Goal: Navigation & Orientation: Understand site structure

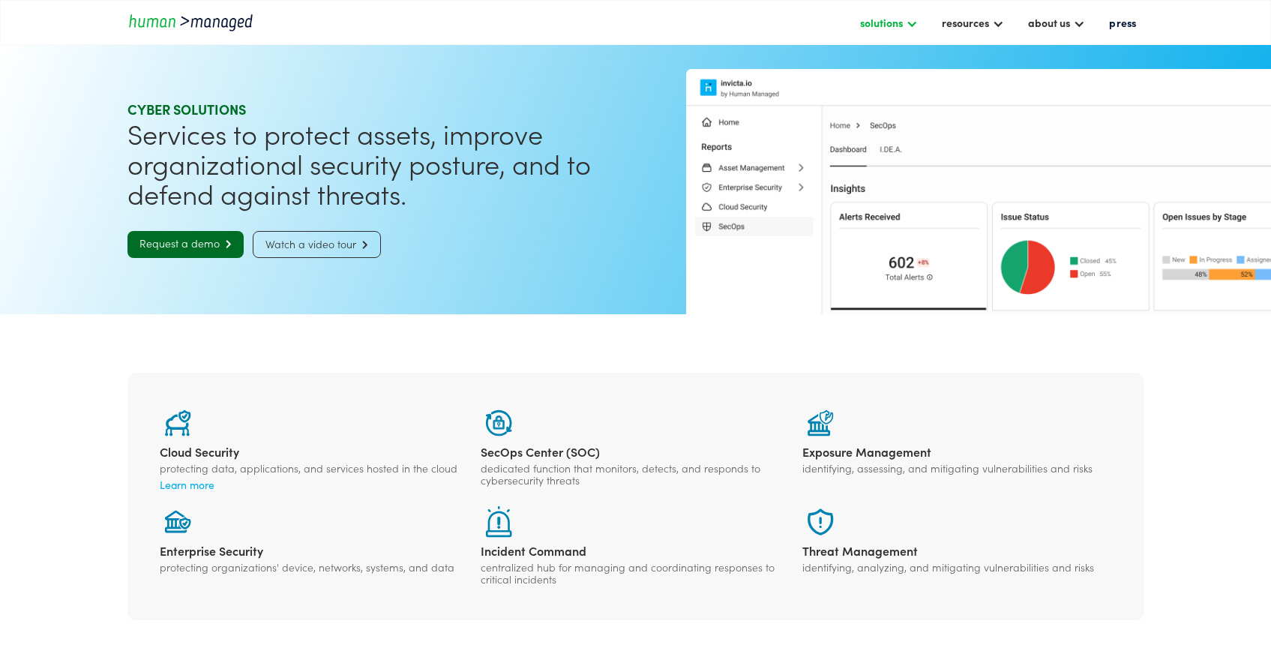
click at [890, 22] on div "solutions" at bounding box center [881, 22] width 43 height 18
click at [874, 141] on link "digital solutions" at bounding box center [906, 134] width 94 height 23
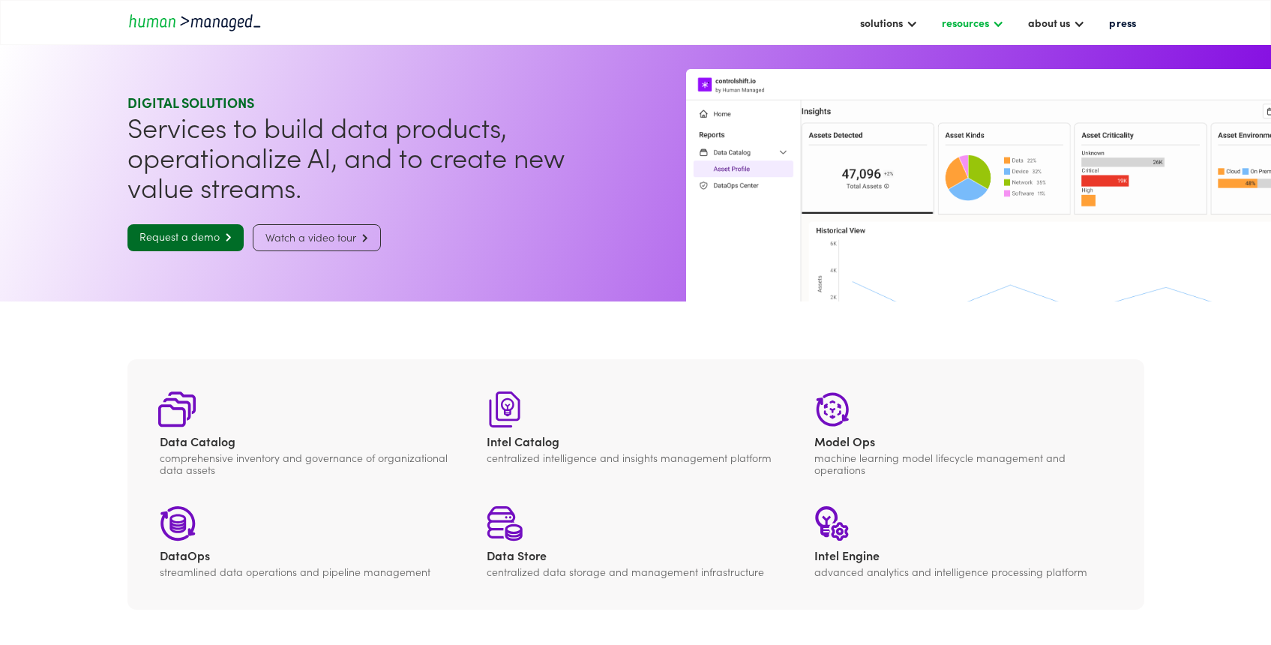
click at [966, 24] on div "resources" at bounding box center [964, 22] width 47 height 18
click at [969, 105] on link "case studies" at bounding box center [980, 99] width 79 height 23
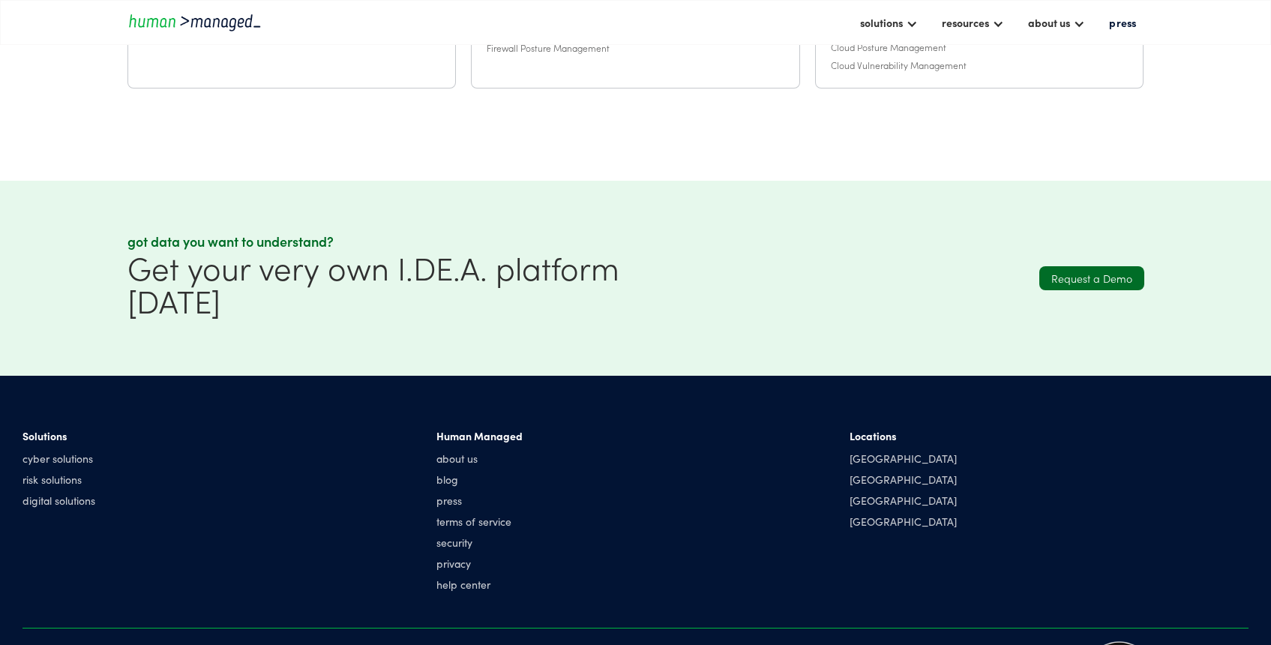
scroll to position [708, 0]
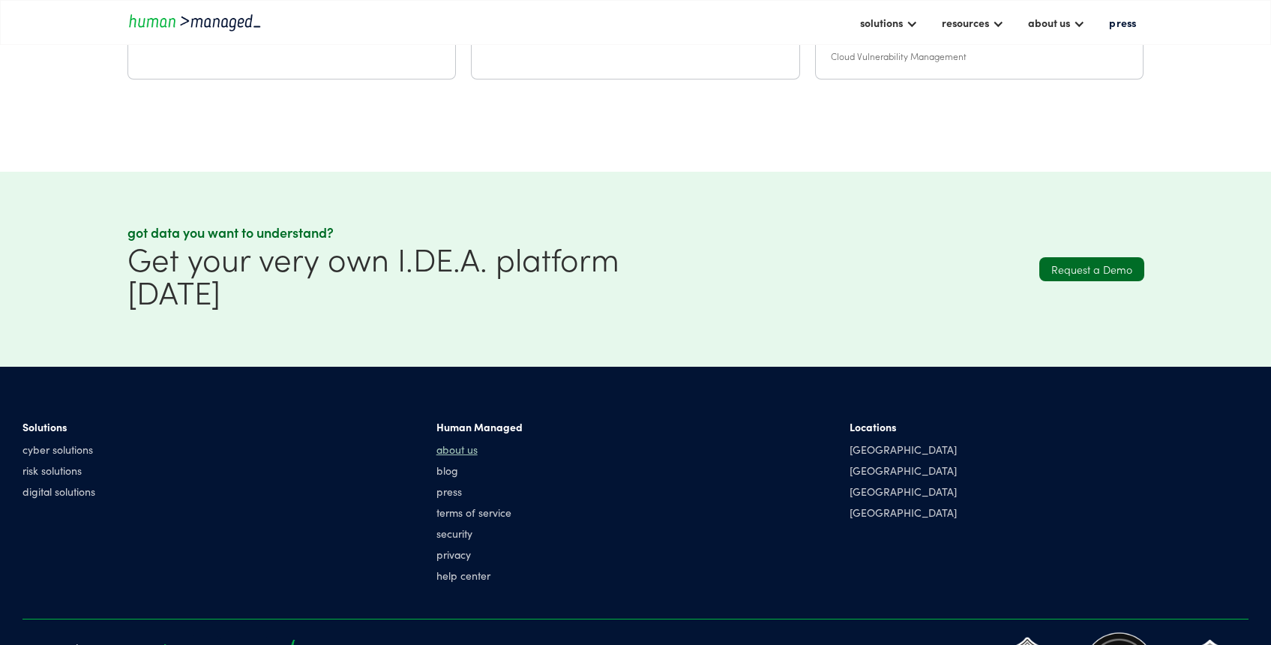
click at [470, 446] on link "about us" at bounding box center [479, 448] width 86 height 15
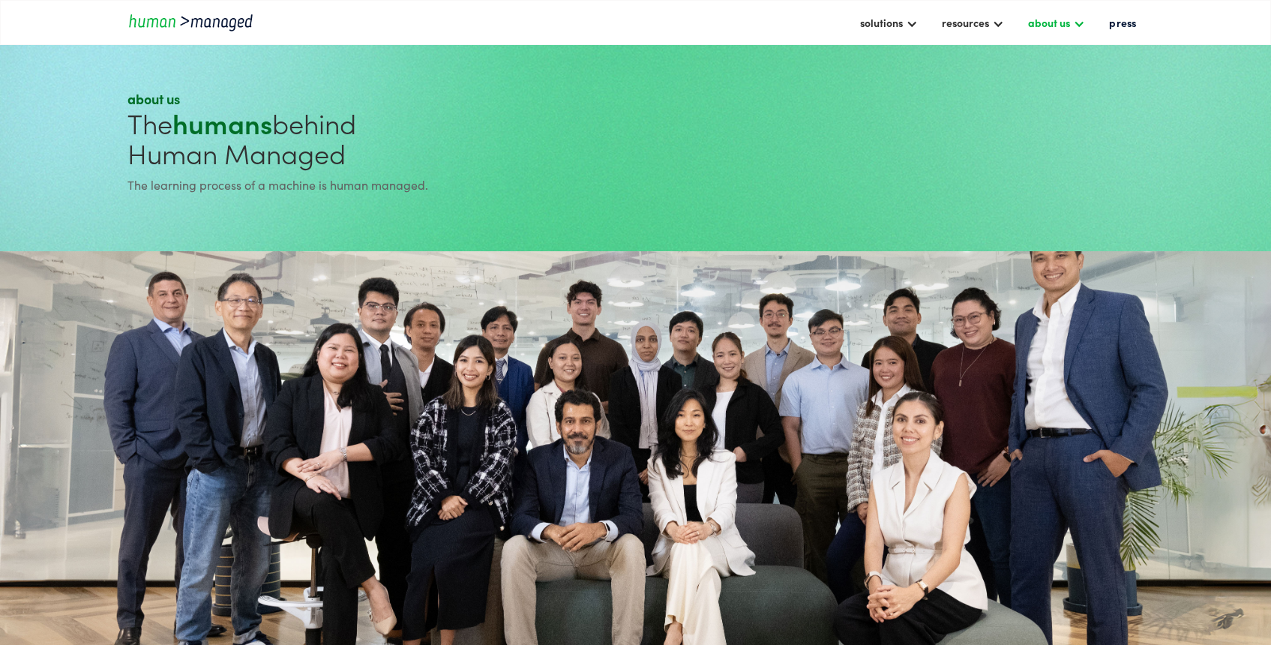
click at [1074, 21] on div at bounding box center [1079, 22] width 12 height 12
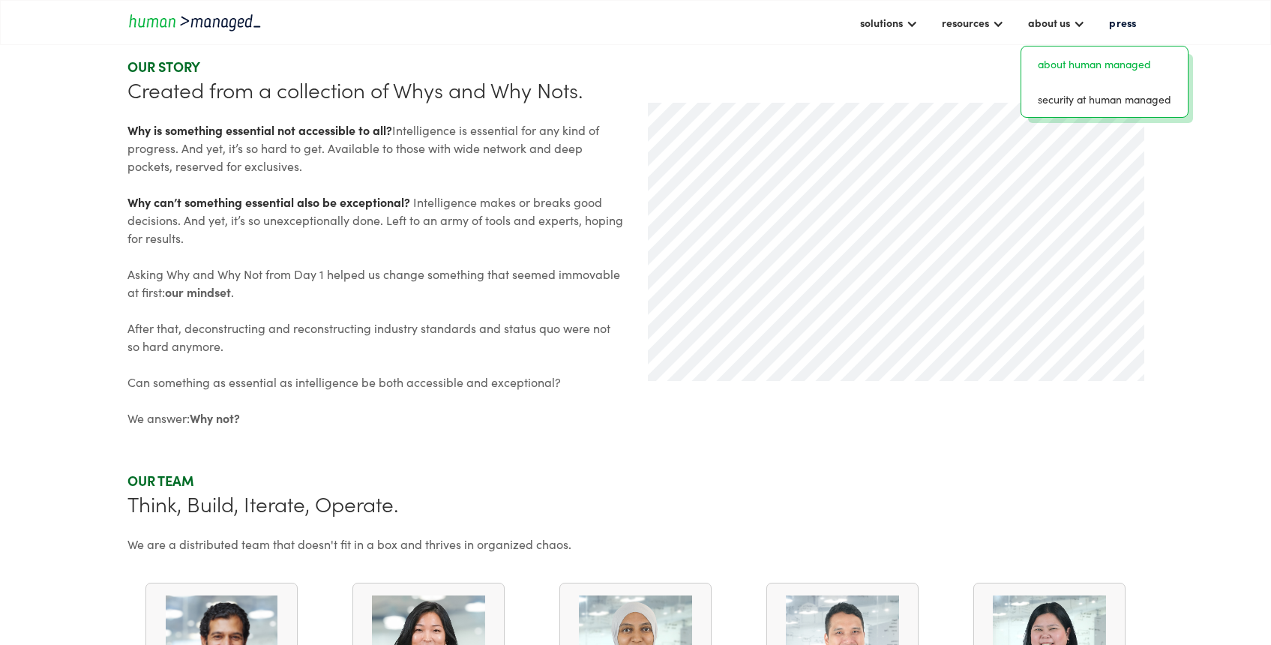
scroll to position [580, 0]
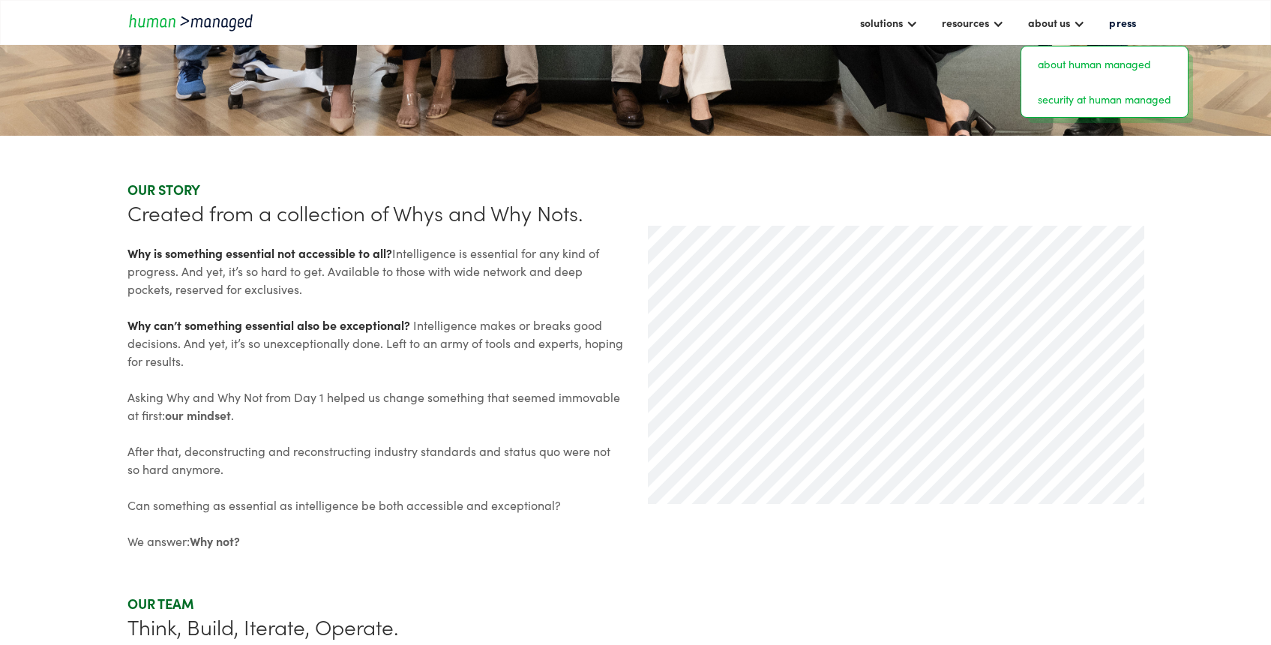
click at [1064, 103] on link "security at human managed" at bounding box center [1104, 99] width 154 height 23
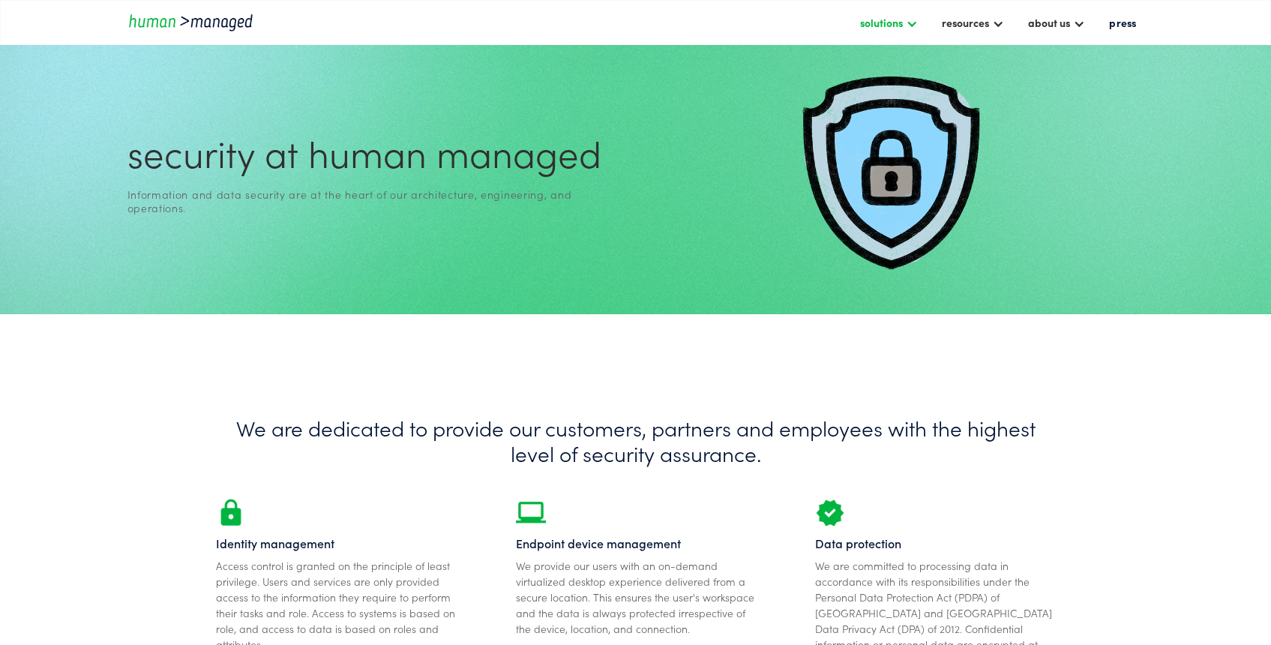
click at [866, 28] on div "solutions" at bounding box center [881, 22] width 43 height 18
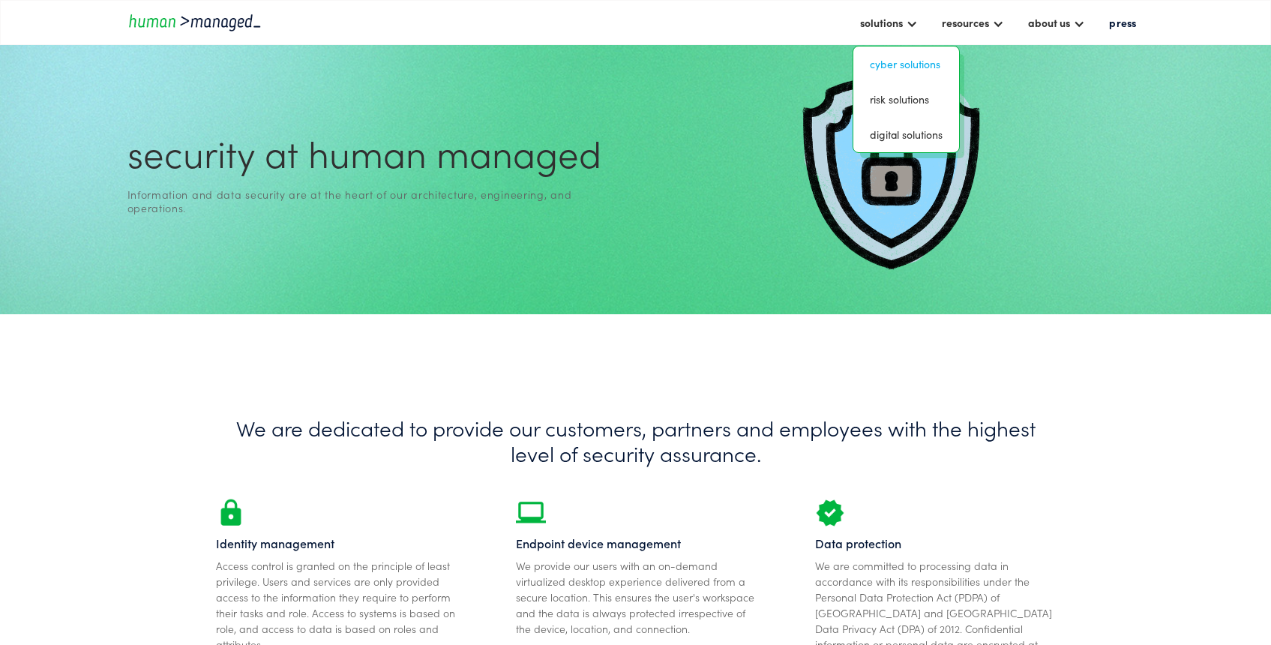
click at [876, 56] on link "Cyber solutions" at bounding box center [906, 63] width 94 height 23
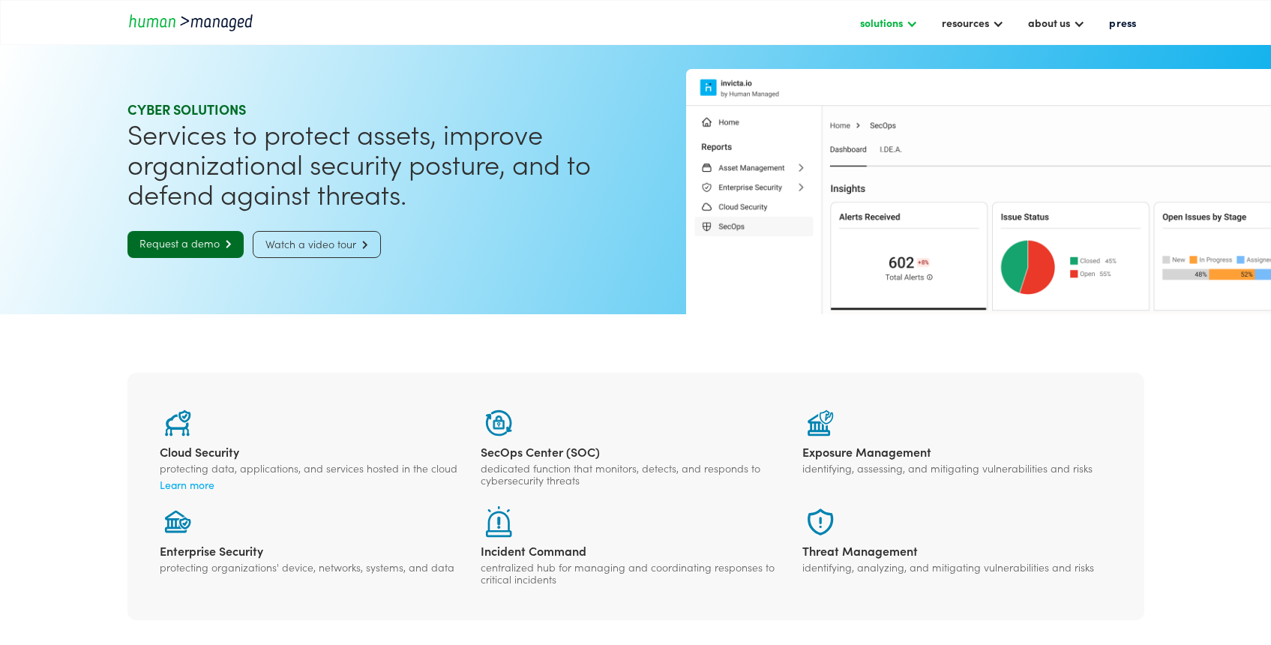
click at [878, 19] on div "solutions" at bounding box center [881, 22] width 43 height 18
click at [875, 106] on link "risk solutions" at bounding box center [906, 99] width 94 height 23
